Goal: Navigation & Orientation: Find specific page/section

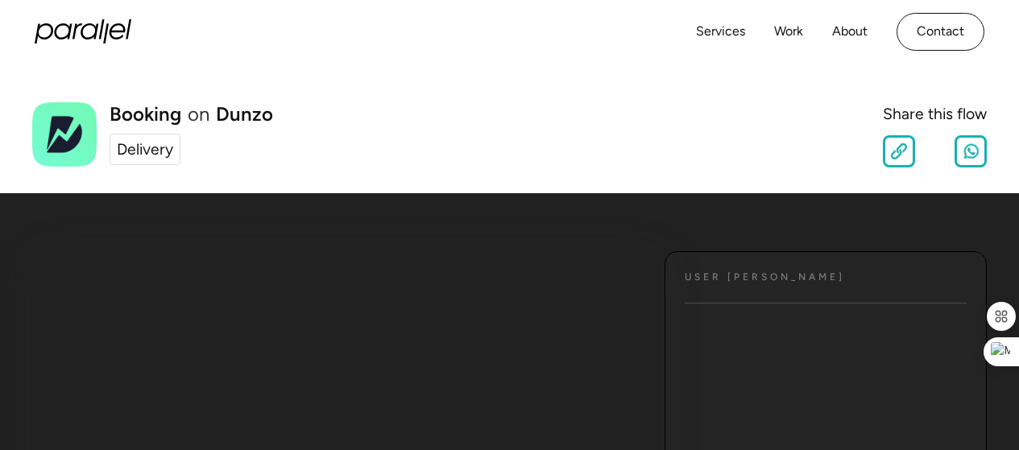
click at [141, 151] on div "Delivery" at bounding box center [145, 149] width 56 height 23
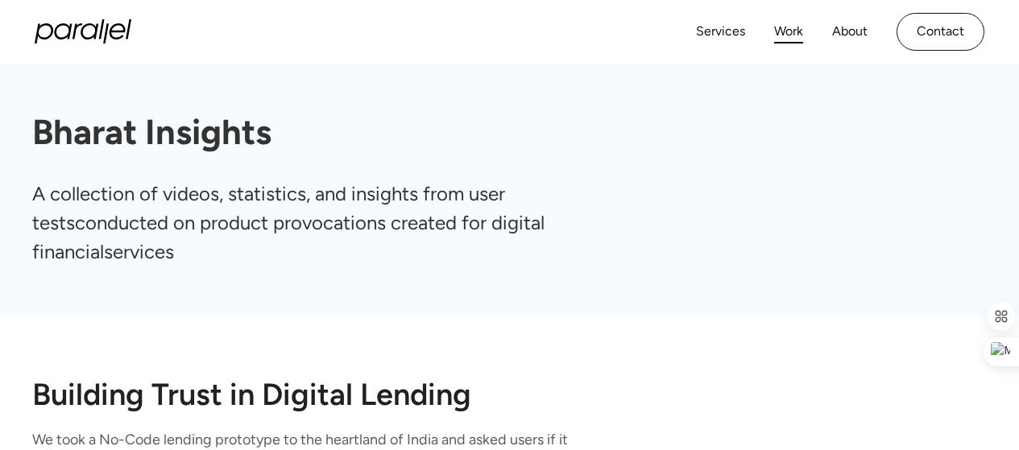
click at [784, 35] on link "Work" at bounding box center [788, 31] width 29 height 23
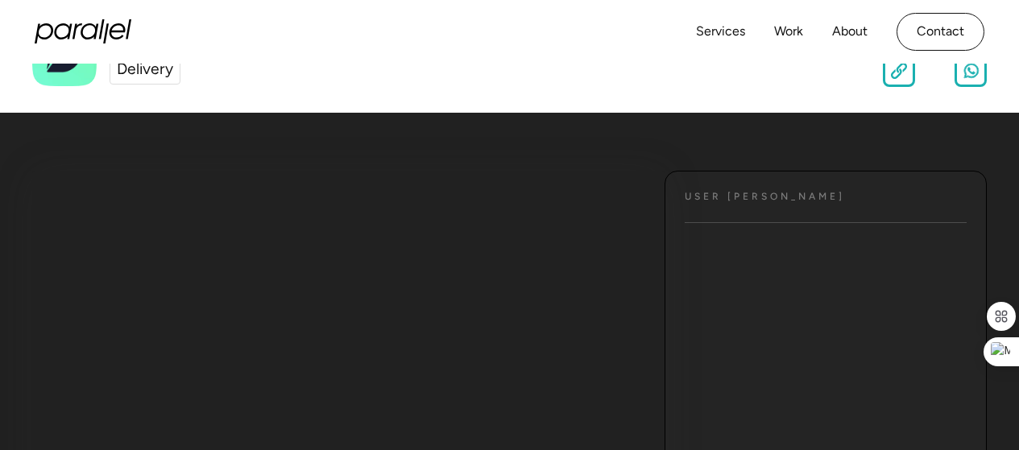
scroll to position [161, 0]
